Goal: Transaction & Acquisition: Purchase product/service

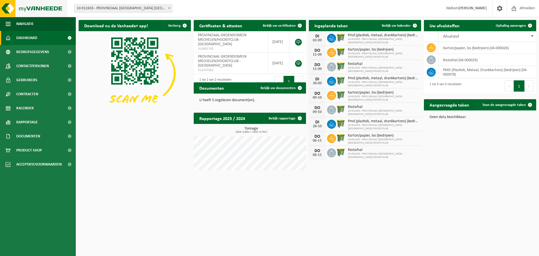
click at [37, 12] on img at bounding box center [33, 8] width 67 height 17
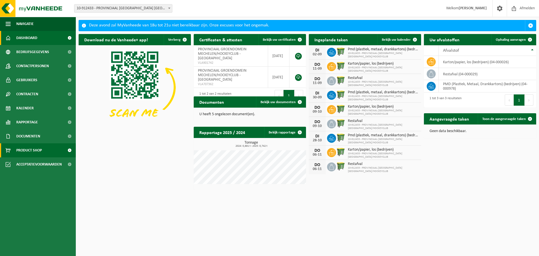
click at [38, 148] on span "Product Shop" at bounding box center [29, 150] width 26 height 14
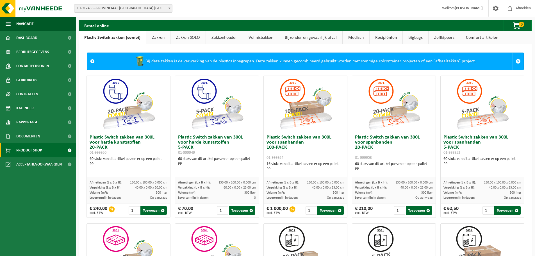
click at [157, 39] on link "Zakken" at bounding box center [158, 37] width 24 height 13
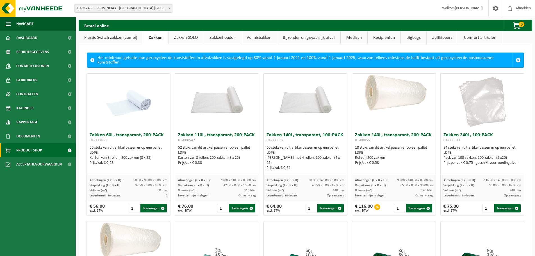
click at [212, 38] on link "Zakkenhouder" at bounding box center [222, 37] width 37 height 13
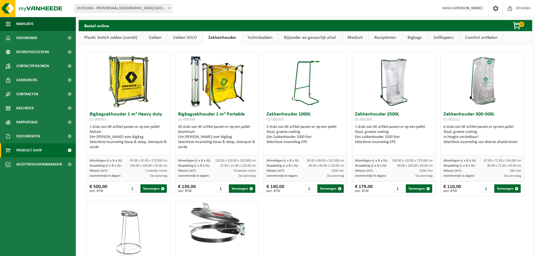
click at [269, 36] on link "Vuilnisbakken" at bounding box center [260, 37] width 36 height 13
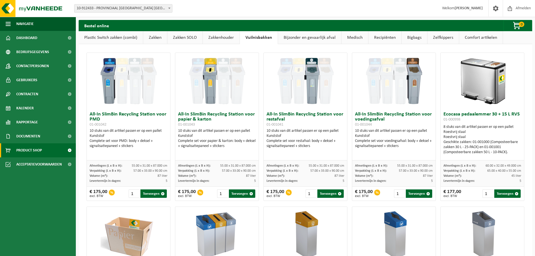
click at [157, 37] on link "Zakken" at bounding box center [155, 37] width 24 height 13
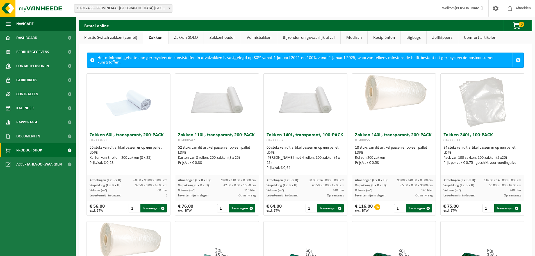
click at [144, 41] on link "Zakken" at bounding box center [155, 37] width 25 height 13
click at [135, 40] on link "Plastic Switch zakken (combi)" at bounding box center [111, 37] width 64 height 13
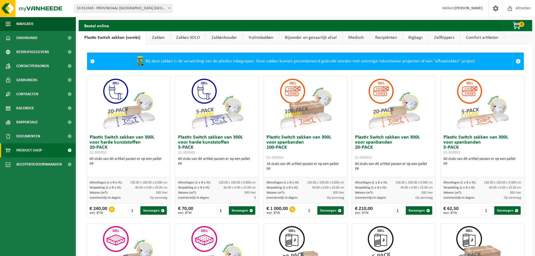
click at [149, 39] on link "Zakken" at bounding box center [158, 37] width 24 height 13
